Goal: Task Accomplishment & Management: Manage account settings

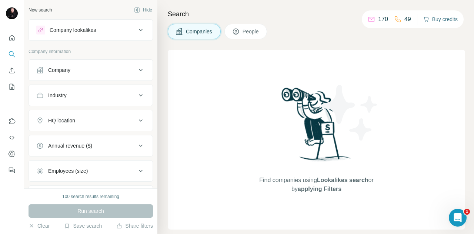
click at [432, 20] on button "Buy credits" at bounding box center [440, 19] width 34 height 10
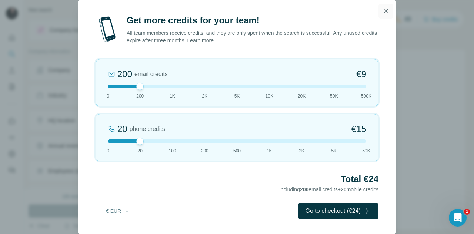
click at [390, 14] on button "button" at bounding box center [386, 11] width 15 height 15
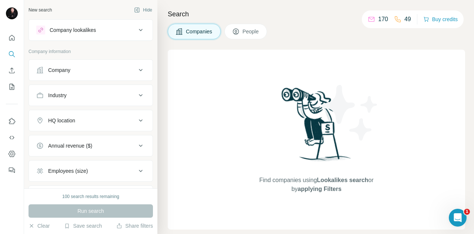
click at [80, 31] on div "Company lookalikes" at bounding box center [73, 29] width 46 height 7
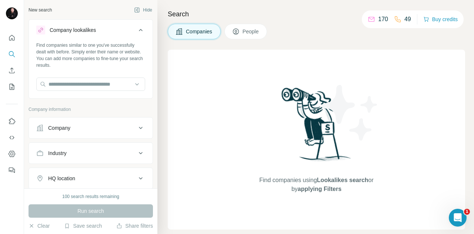
click at [80, 31] on div "Company lookalikes" at bounding box center [73, 29] width 46 height 7
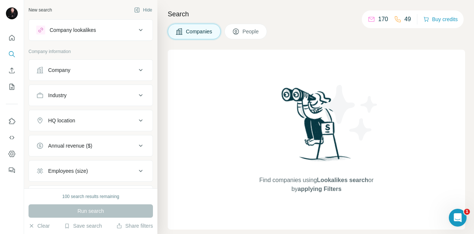
scroll to position [62, 0]
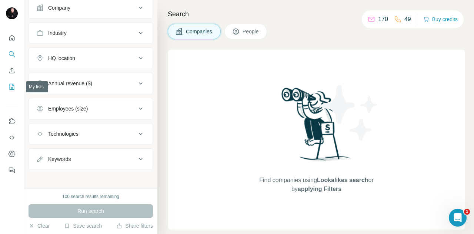
click at [11, 89] on icon "My lists" at bounding box center [12, 87] width 5 height 6
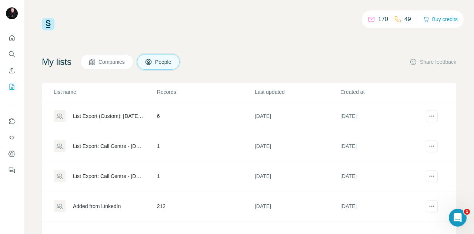
scroll to position [9, 0]
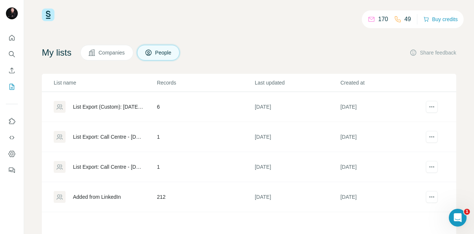
click at [129, 105] on div "List Export (Custom): [DATE] 11:37" at bounding box center [108, 106] width 71 height 7
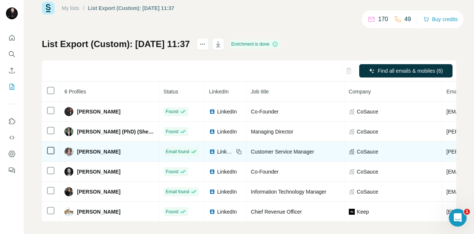
scroll to position [16, 0]
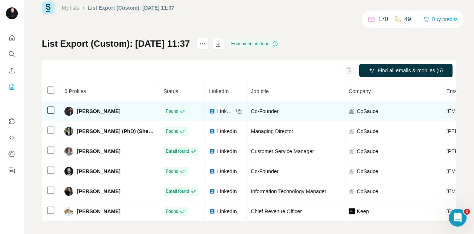
click at [46, 108] on icon at bounding box center [50, 110] width 9 height 9
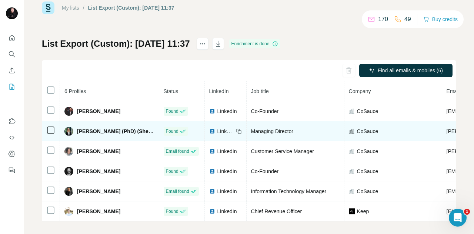
scroll to position [25, 0]
